Goal: Find contact information

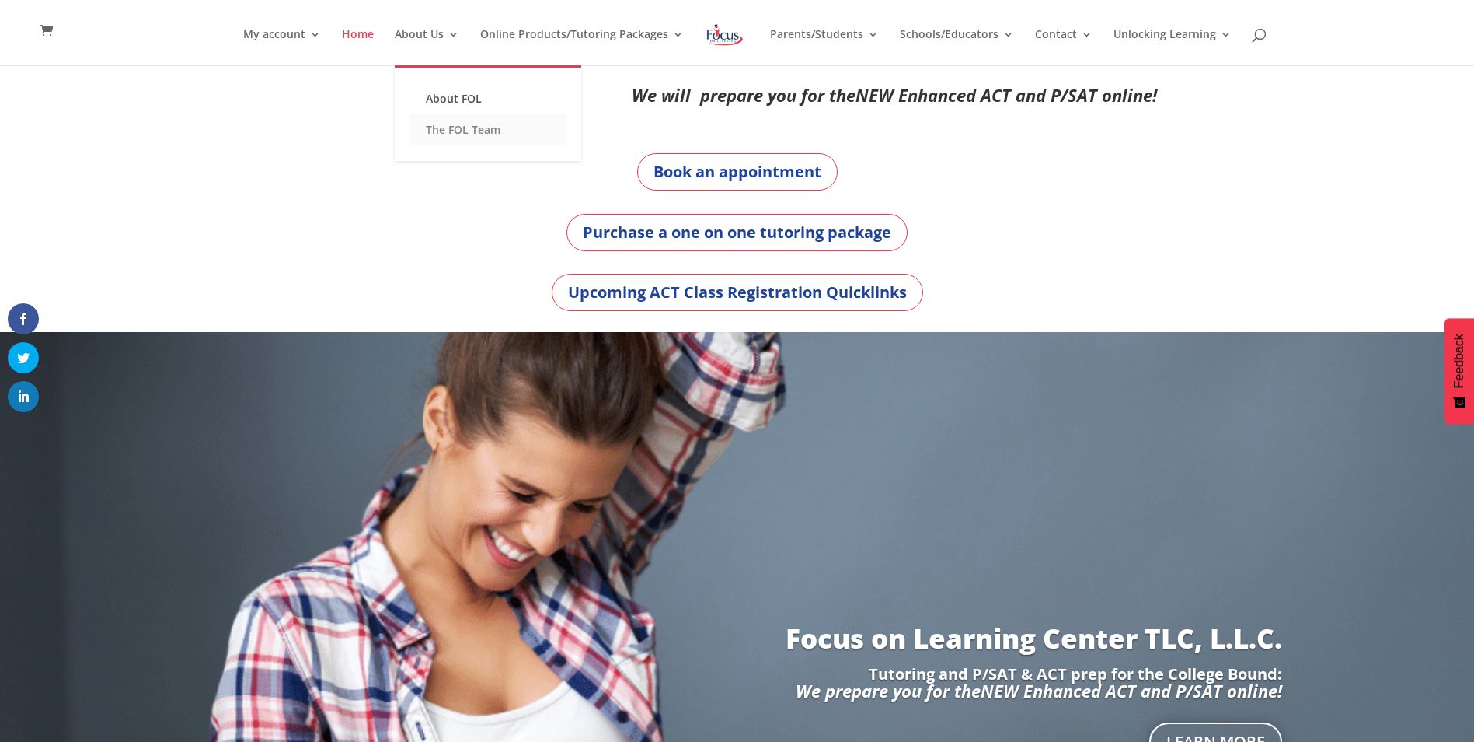
click at [451, 129] on link "The FOL Team" at bounding box center [487, 129] width 155 height 31
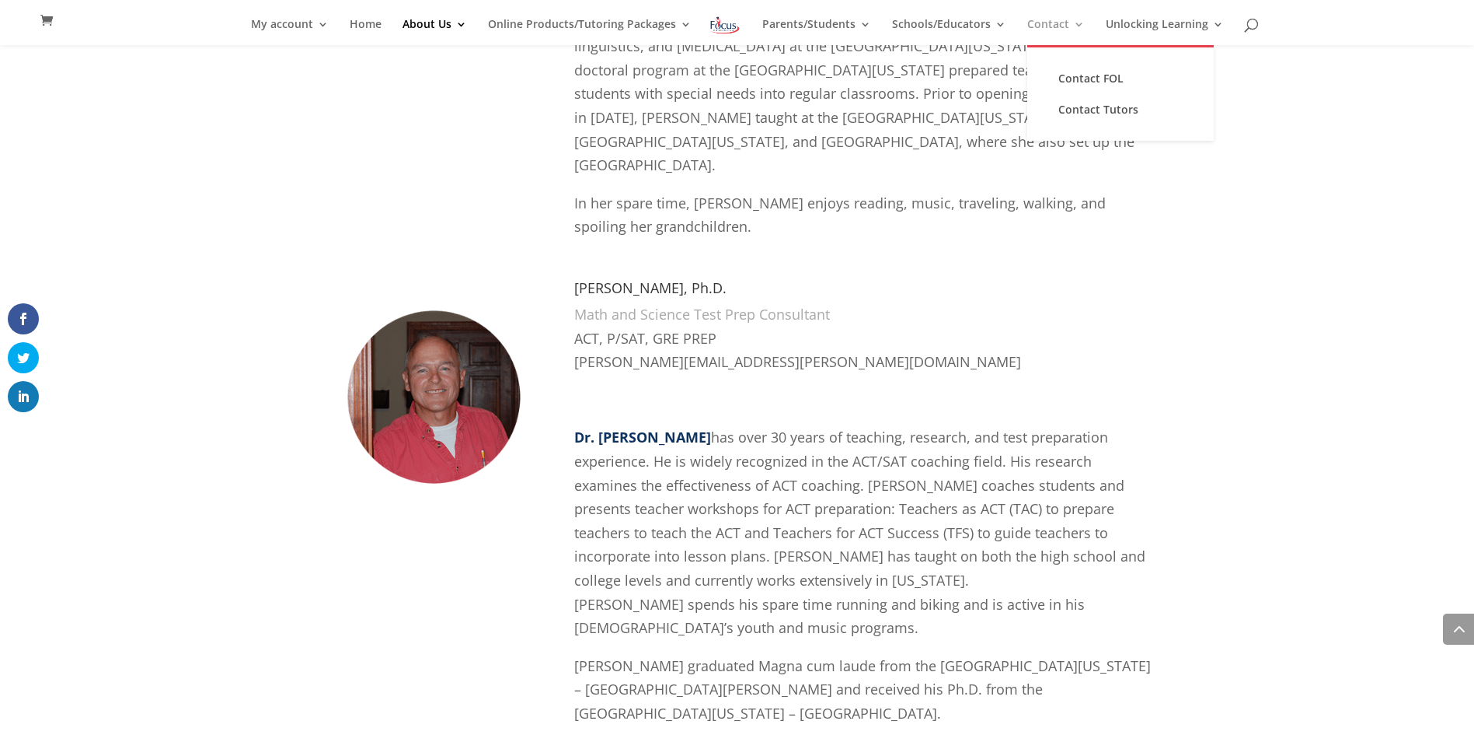
scroll to position [2176, 0]
click at [1089, 108] on link "Contact Tutors" at bounding box center [1120, 109] width 155 height 31
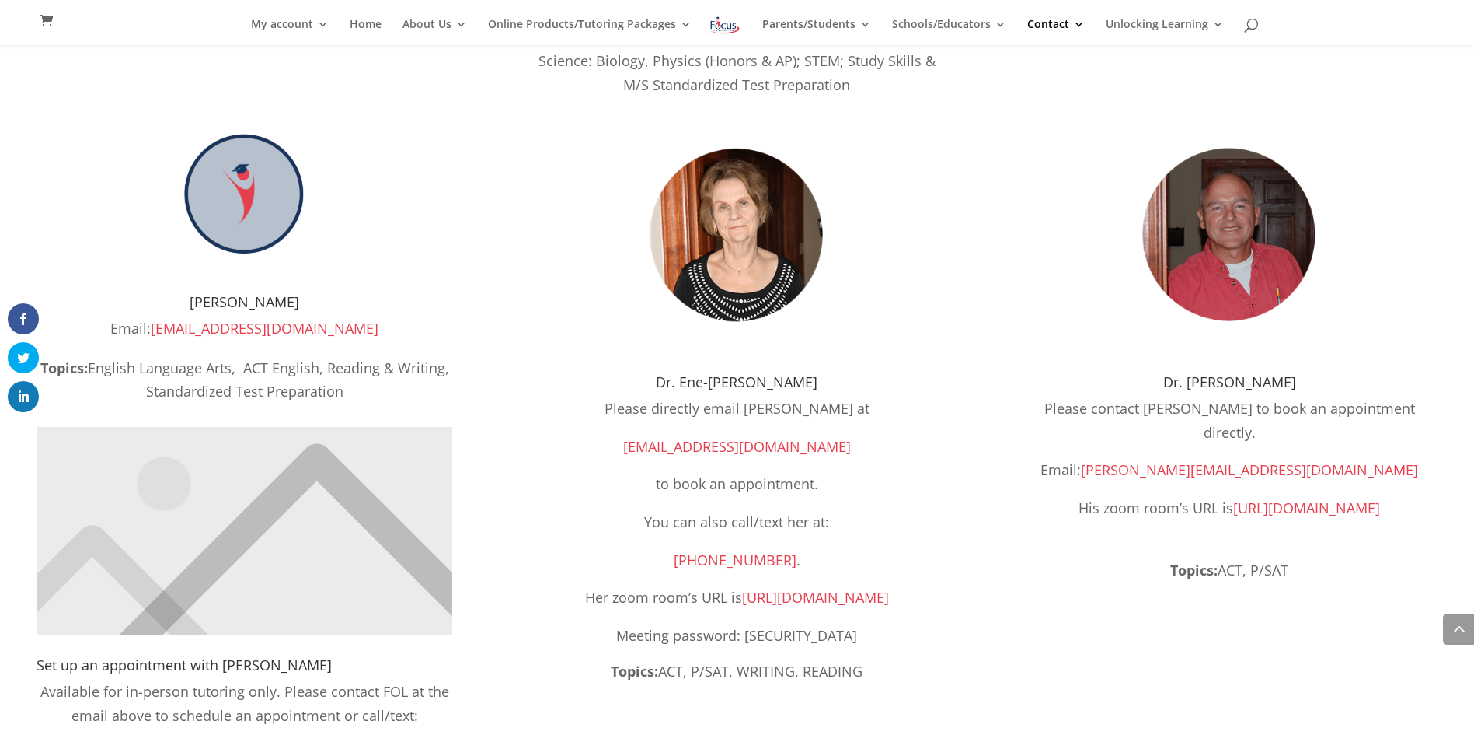
scroll to position [684, 0]
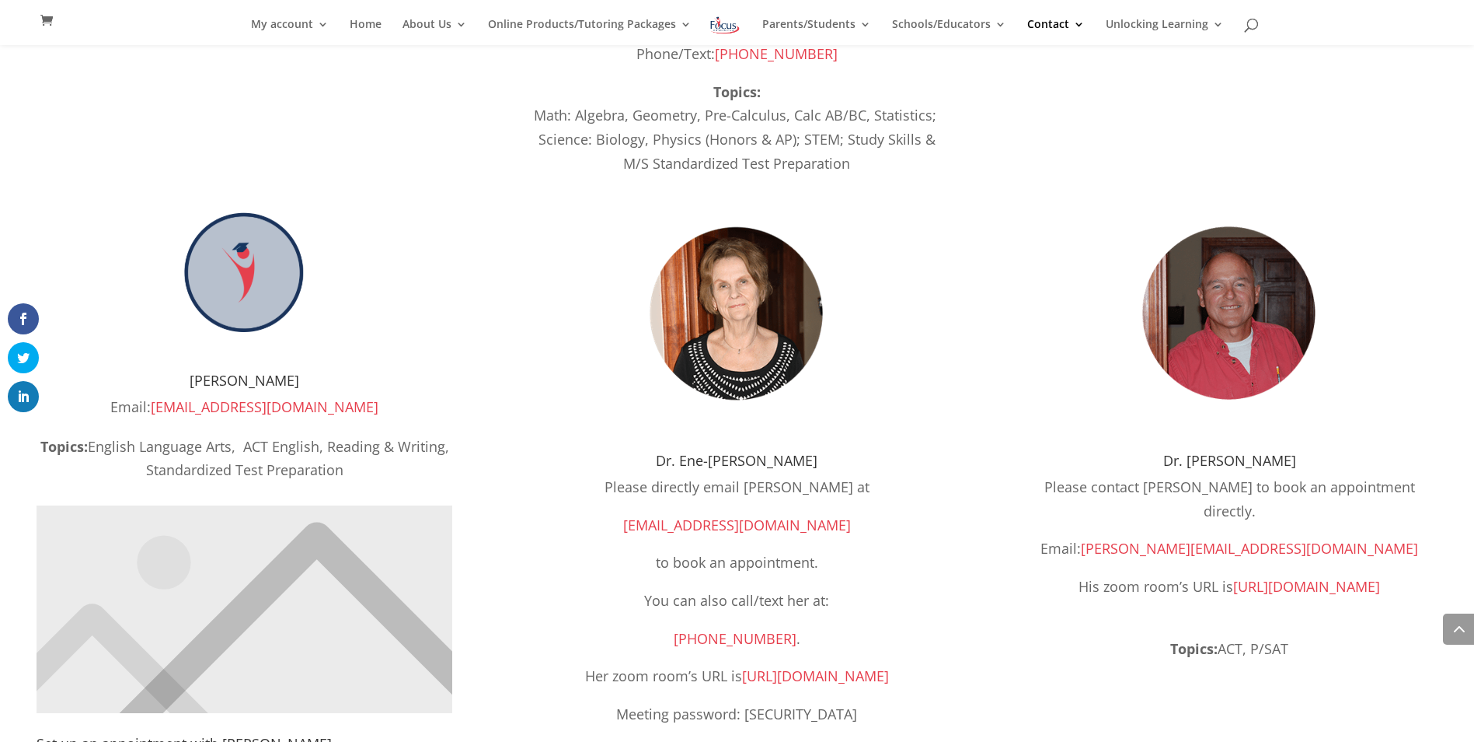
click at [294, 405] on link "FOLCI@FocusOnLearningCenter.com" at bounding box center [265, 406] width 228 height 19
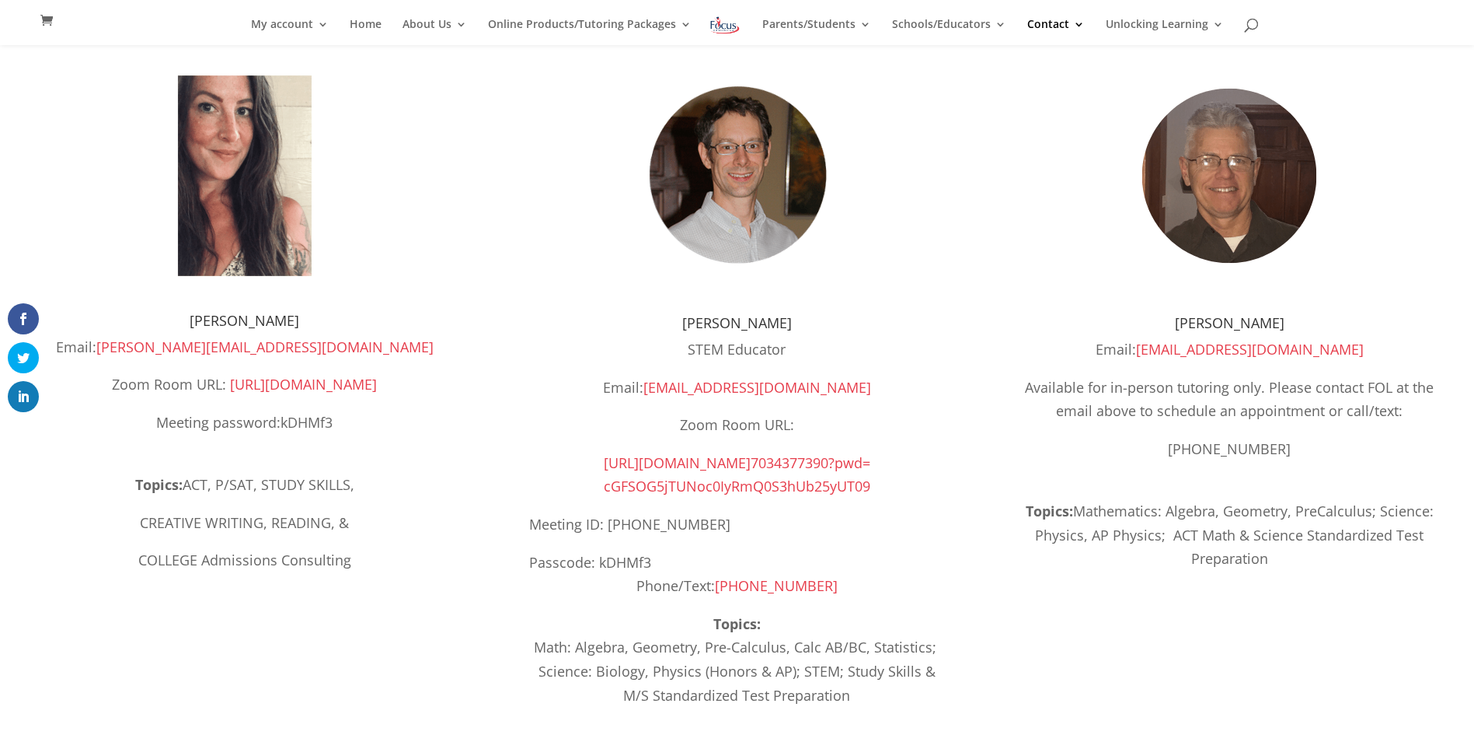
scroll to position [0, 0]
